Goal: Book appointment/travel/reservation

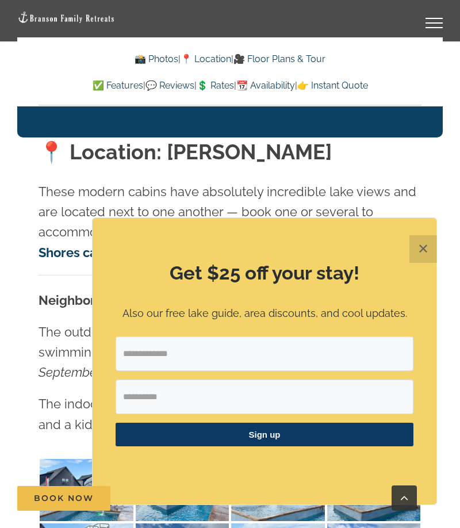
scroll to position [2688, 0]
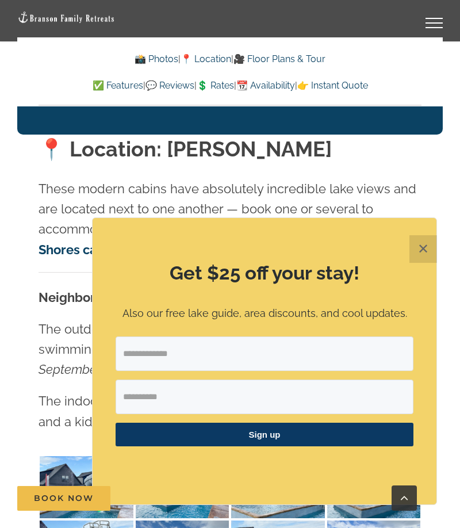
click at [421, 263] on button "✕" at bounding box center [424, 249] width 28 height 28
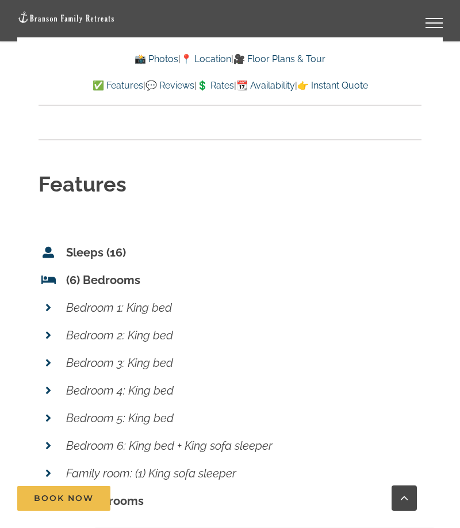
scroll to position [5119, 0]
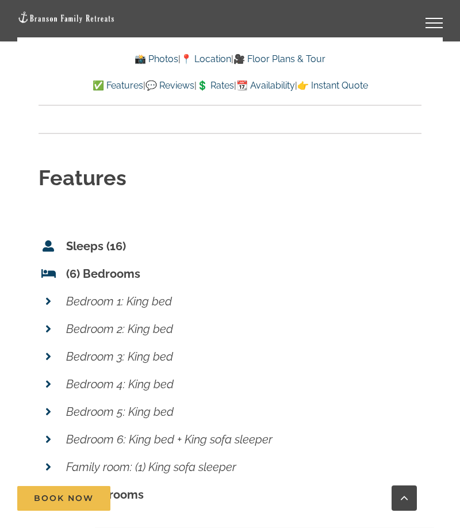
click at [150, 378] on em "Bedroom 4: King bed" at bounding box center [120, 385] width 108 height 14
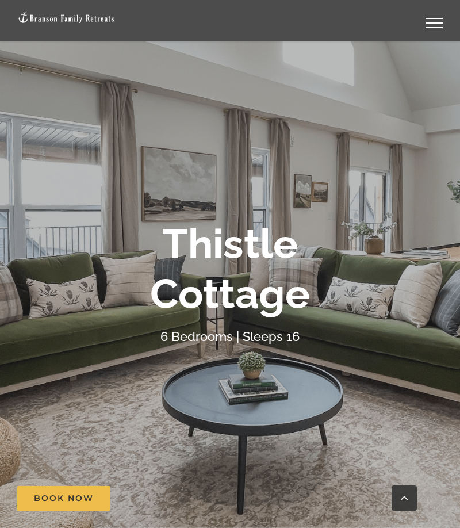
scroll to position [0, 0]
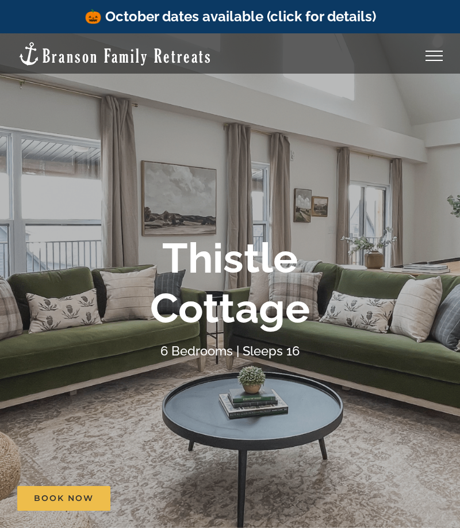
click at [433, 56] on link "Toggle Menu" at bounding box center [435, 56] width 46 height 10
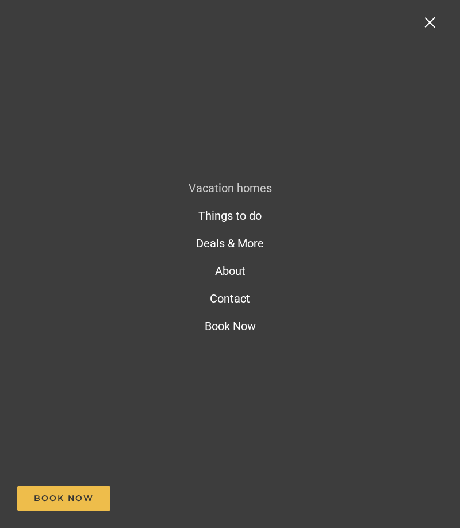
click at [429, 31] on nav "Vacation homes 2 to 3 Bedrooms Mini Camp | 2 Bedrooms Mini Pearl | 2 Bedrooms M…" at bounding box center [230, 264] width 460 height 528
click at [435, 22] on div "Toggle Menu" at bounding box center [430, 22] width 10 height 10
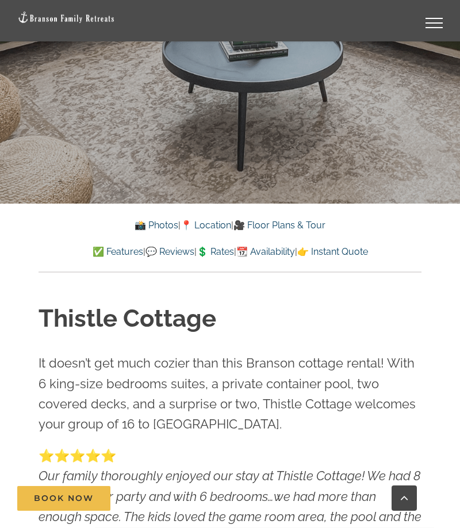
scroll to position [365, 0]
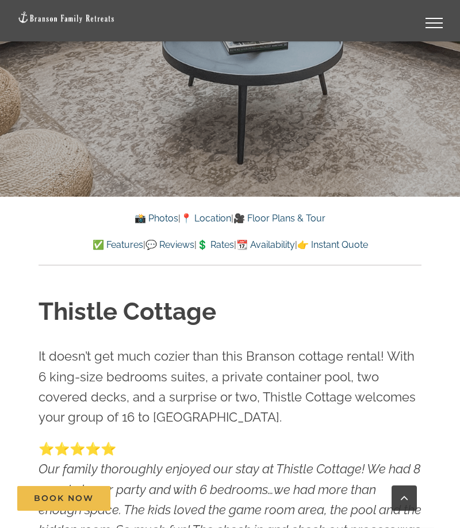
click at [217, 241] on link "💲 Rates" at bounding box center [215, 244] width 37 height 11
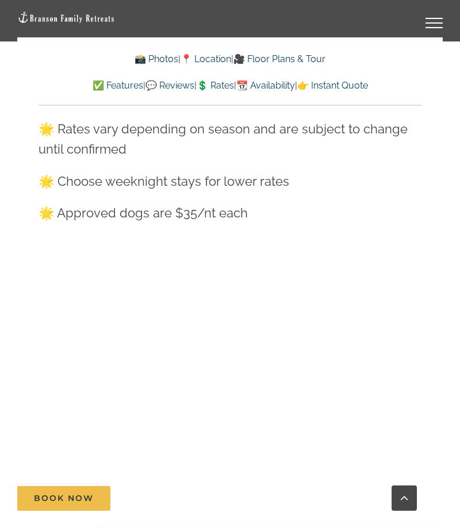
scroll to position [8673, 0]
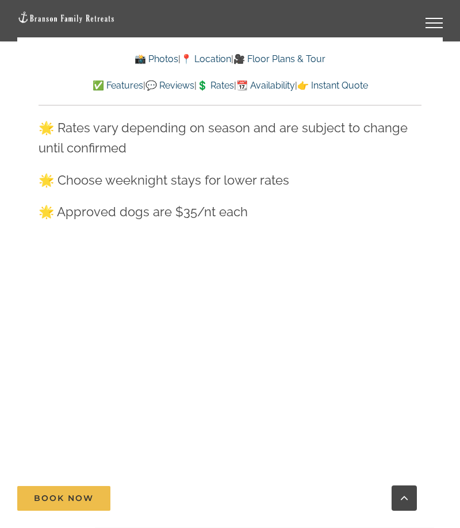
click at [278, 90] on link "📆 Availability" at bounding box center [266, 85] width 59 height 11
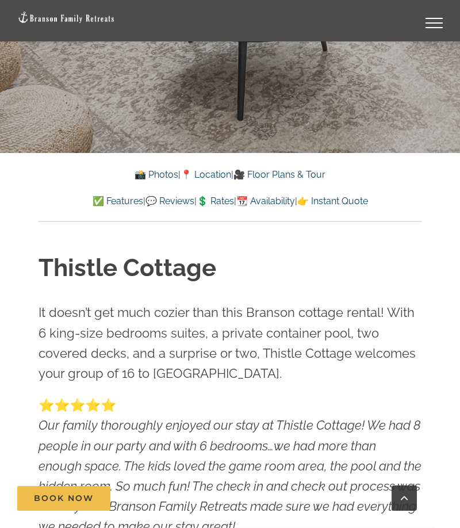
scroll to position [408, 0]
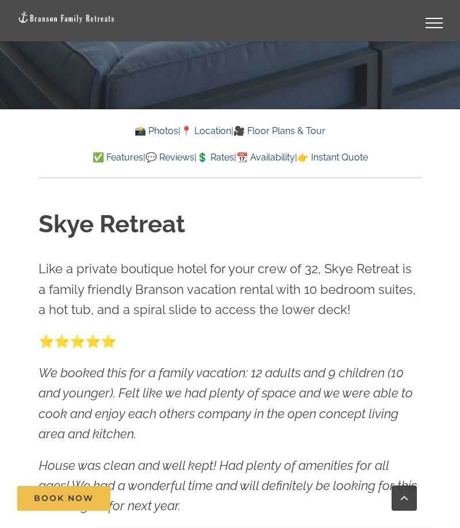
scroll to position [450, 0]
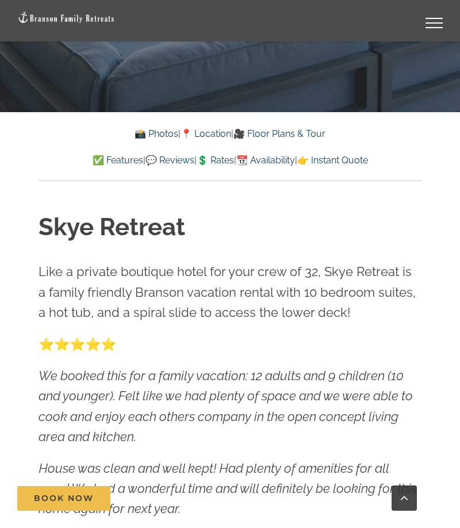
click at [285, 160] on link "📆 Availability" at bounding box center [266, 160] width 59 height 11
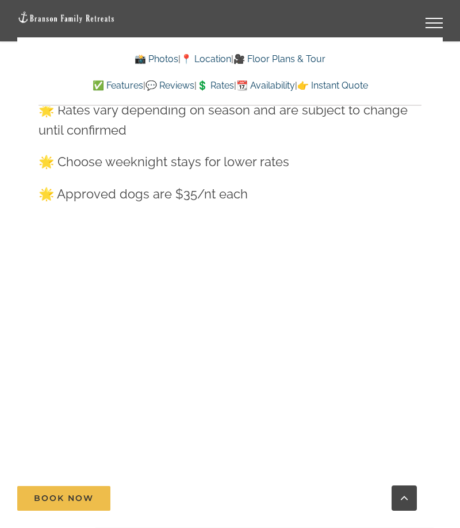
scroll to position [9637, 0]
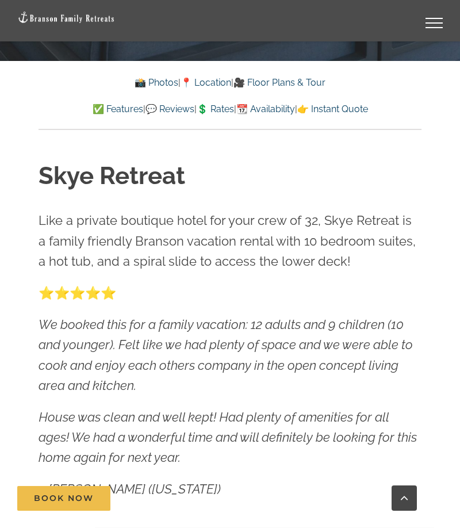
scroll to position [500, 0]
